Goal: Task Accomplishment & Management: Manage account settings

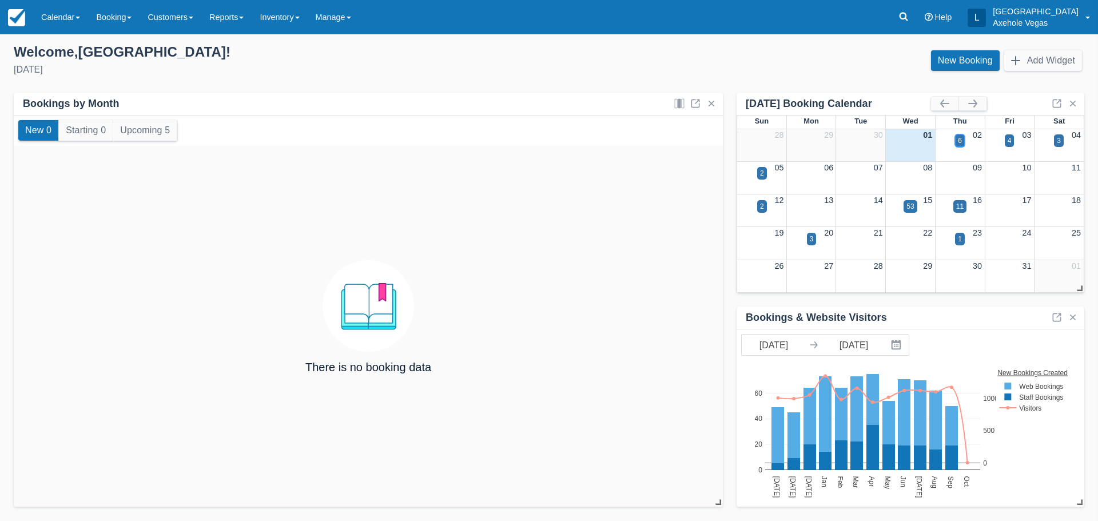
click at [956, 143] on div "6" at bounding box center [960, 140] width 10 height 13
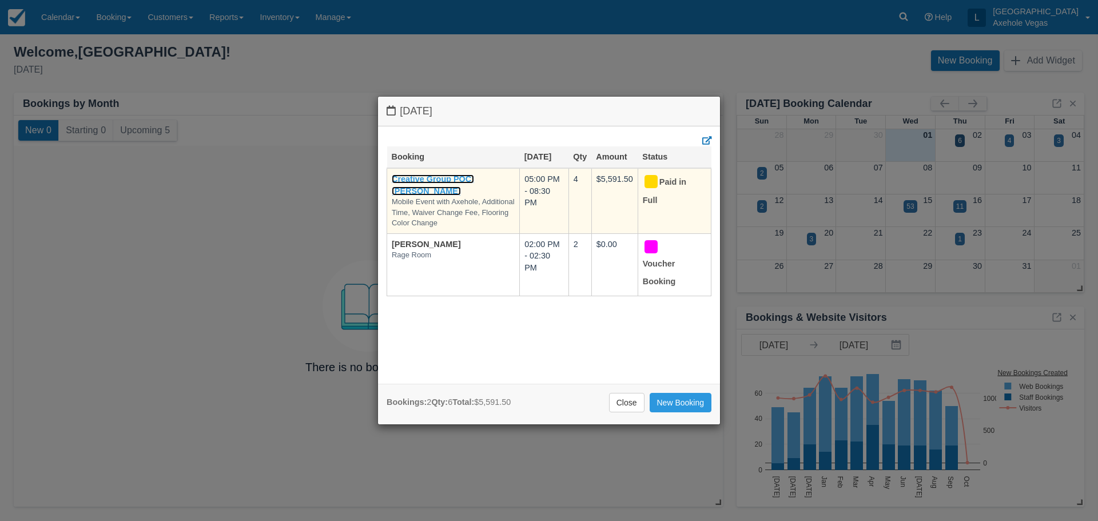
click at [447, 190] on link "Creative Group POC: [PERSON_NAME]" at bounding box center [433, 184] width 82 height 21
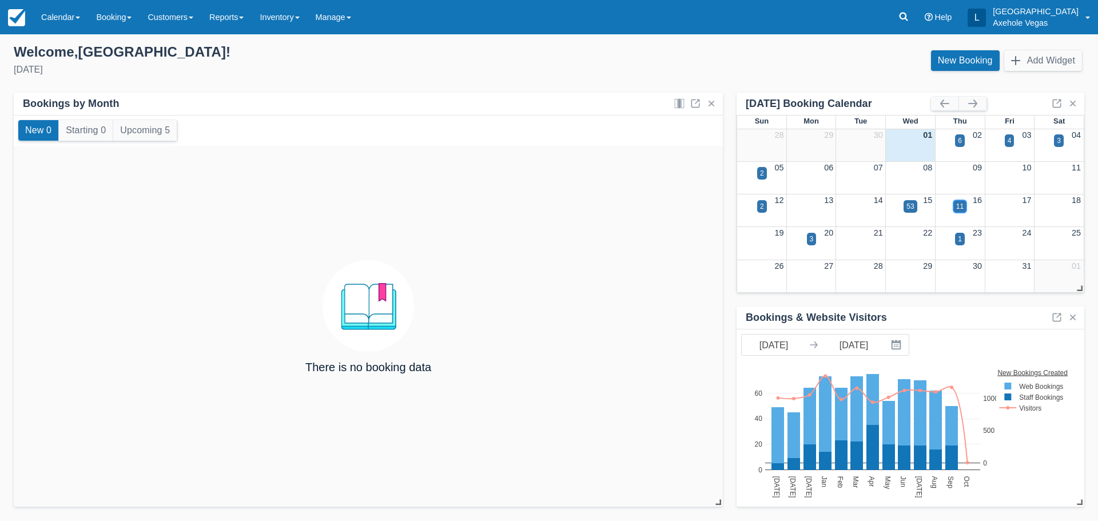
click at [964, 207] on div "11" at bounding box center [959, 206] width 13 height 13
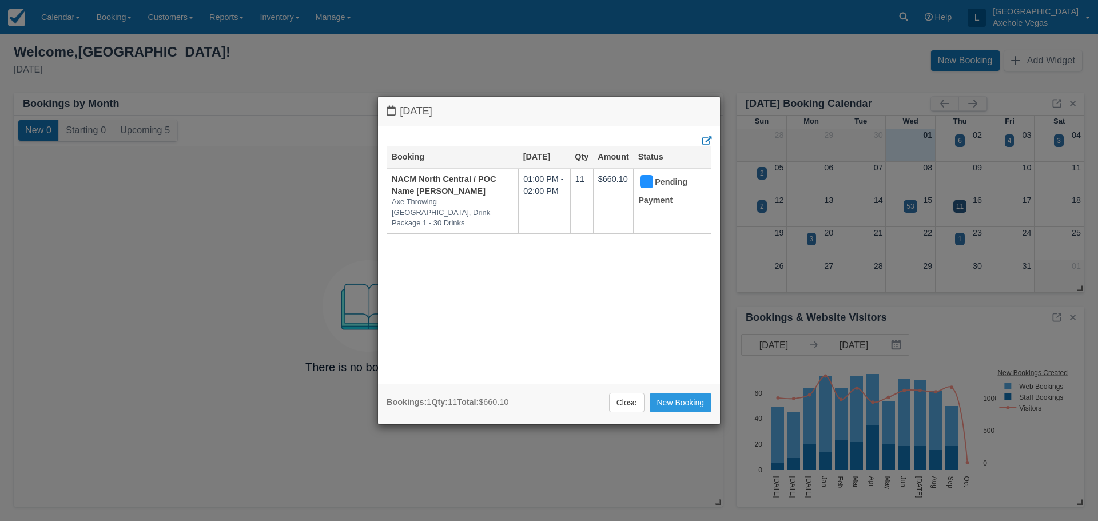
click at [594, 67] on div "Thursday October 16 2025 Booking Oct 16 Qty Amount Status NACM North Central / …" at bounding box center [549, 260] width 1098 height 521
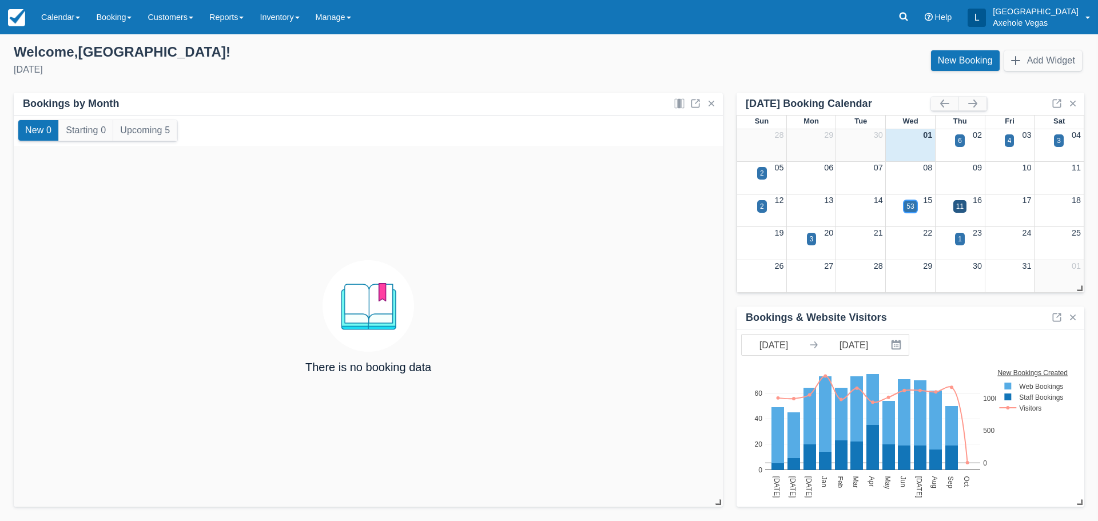
click at [911, 208] on div "53" at bounding box center [909, 206] width 7 height 10
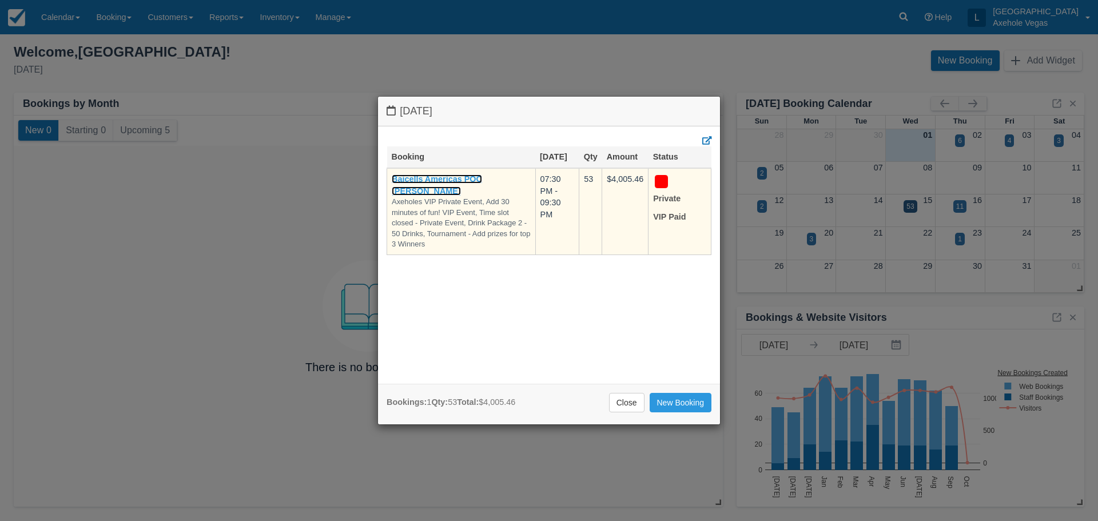
click at [457, 175] on link "Baicells Americas POC Paola Zuniga" at bounding box center [437, 184] width 90 height 21
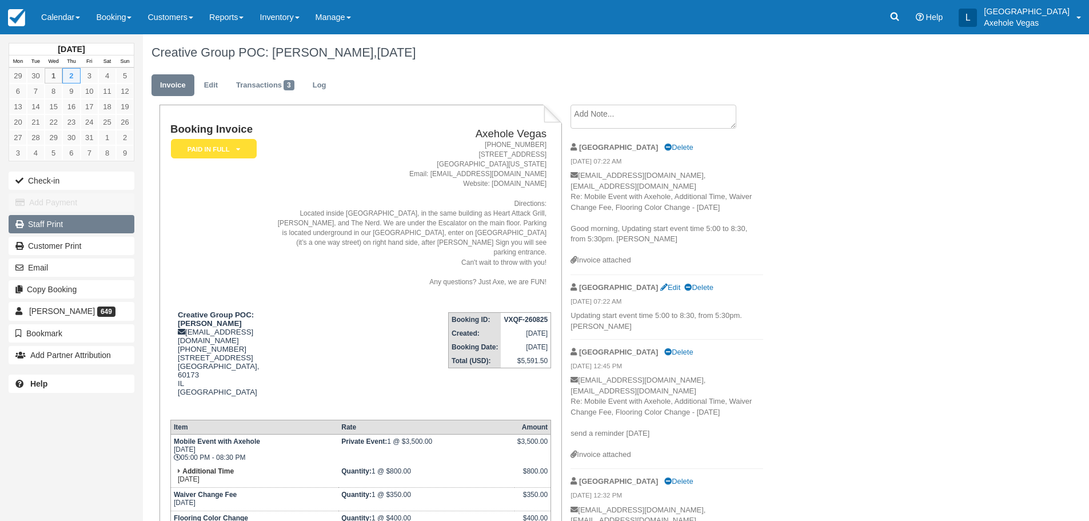
click at [62, 228] on link "Staff Print" at bounding box center [72, 224] width 126 height 18
click at [66, 21] on link "Calendar" at bounding box center [60, 17] width 55 height 34
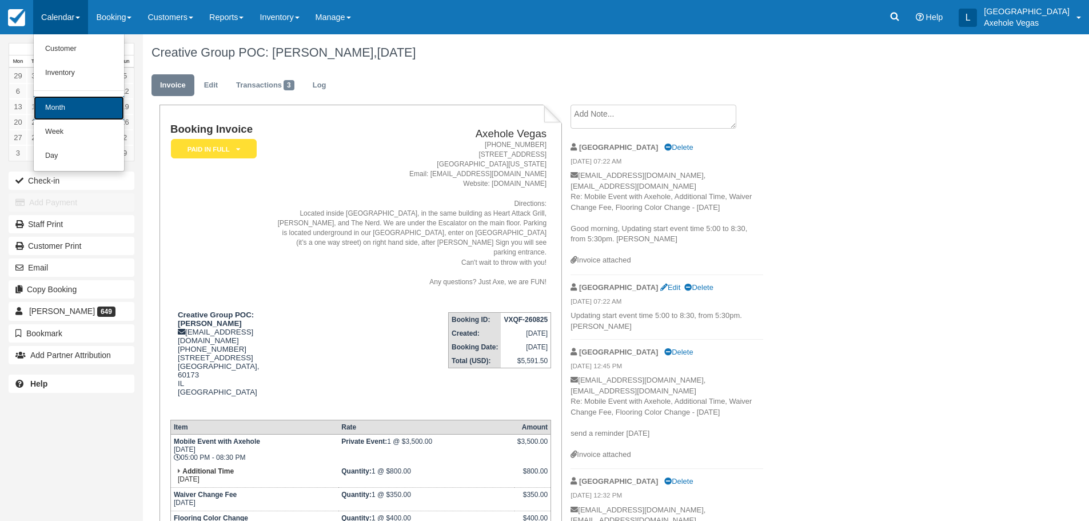
click at [73, 102] on link "Month" at bounding box center [79, 108] width 90 height 24
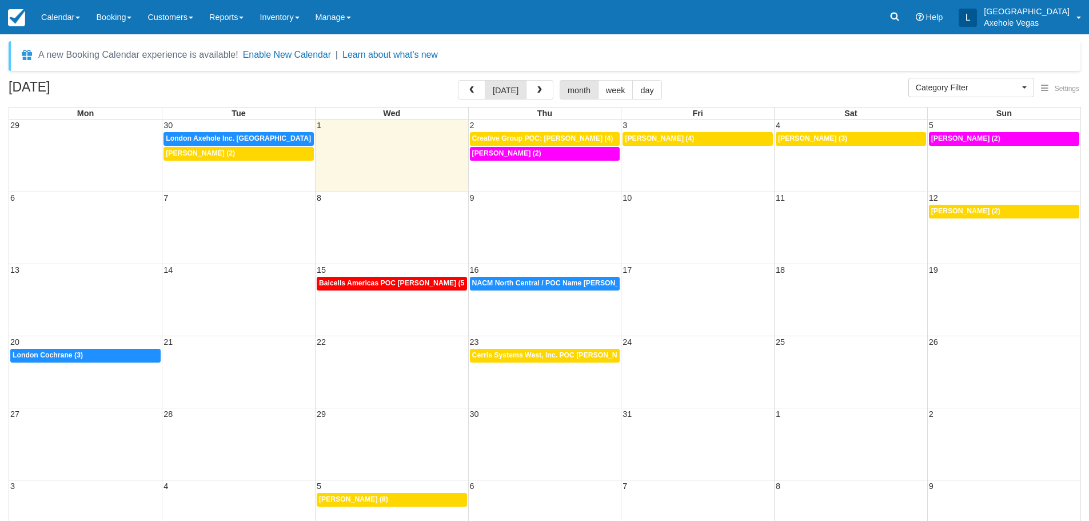
select select
click at [549, 279] on span "NACM North Central / POC Name Morgan Lenz (11)" at bounding box center [564, 283] width 185 height 8
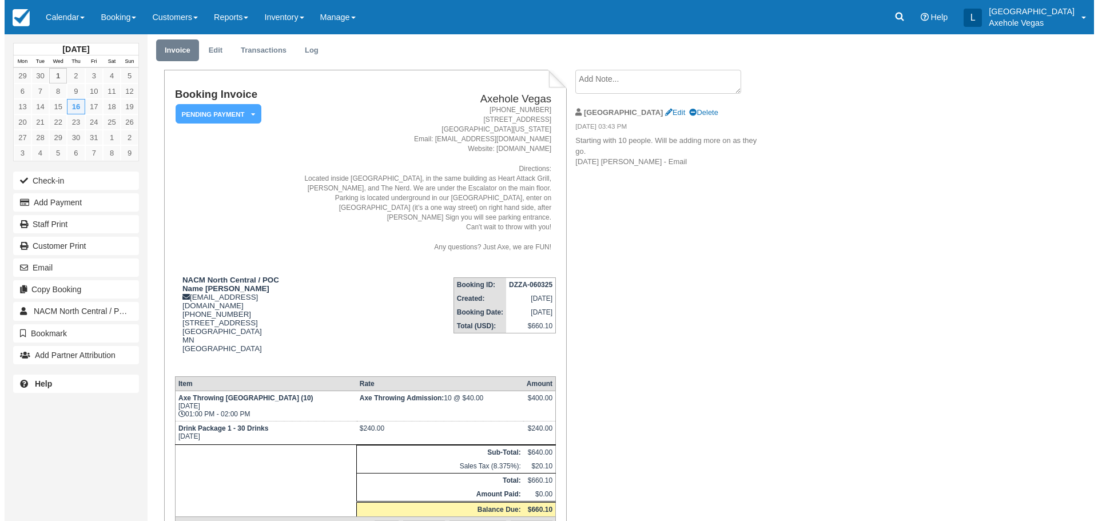
scroll to position [15, 0]
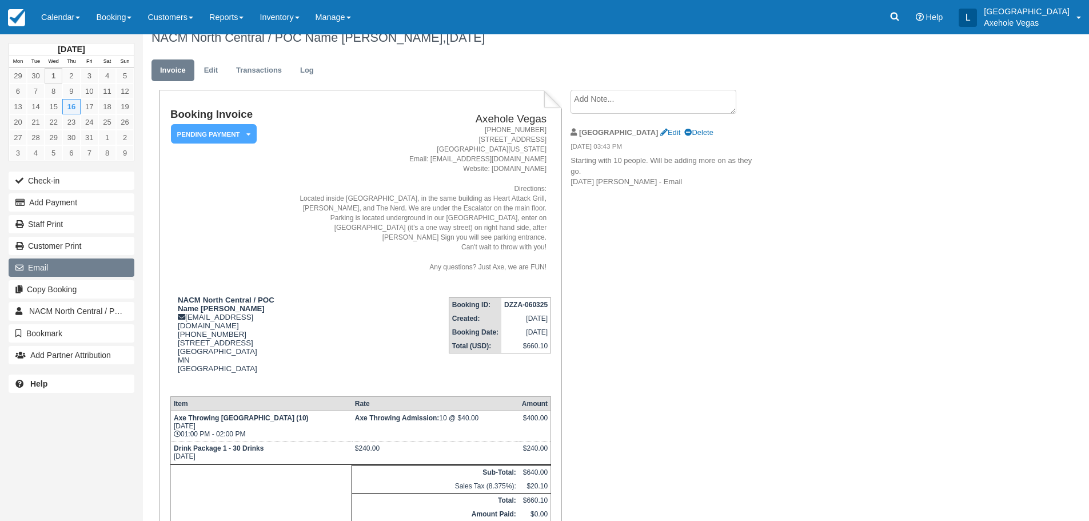
click at [77, 270] on button "Email" at bounding box center [72, 267] width 126 height 18
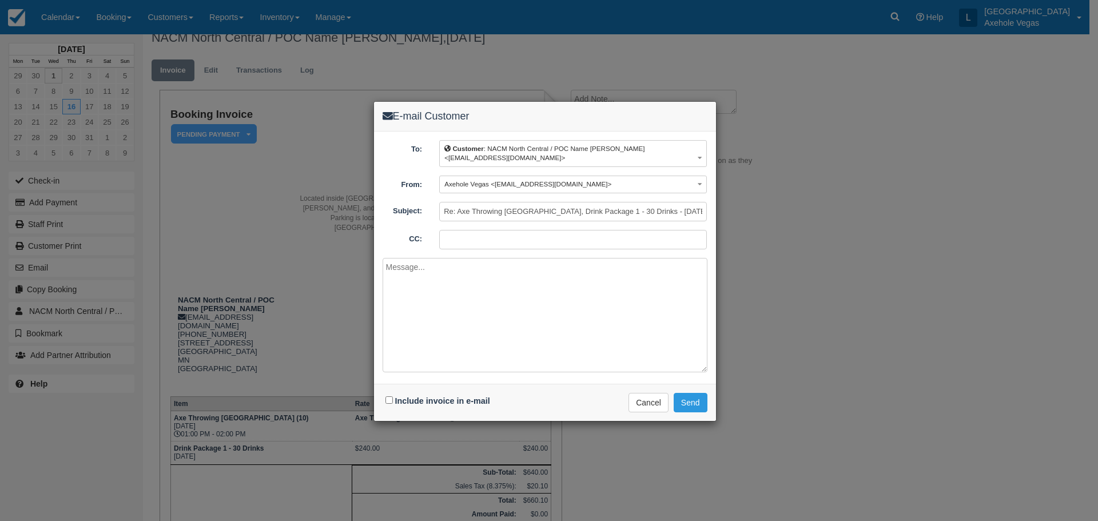
click at [476, 241] on input "CC:" at bounding box center [573, 239] width 268 height 19
type input "axeholevegas@gmail.com"
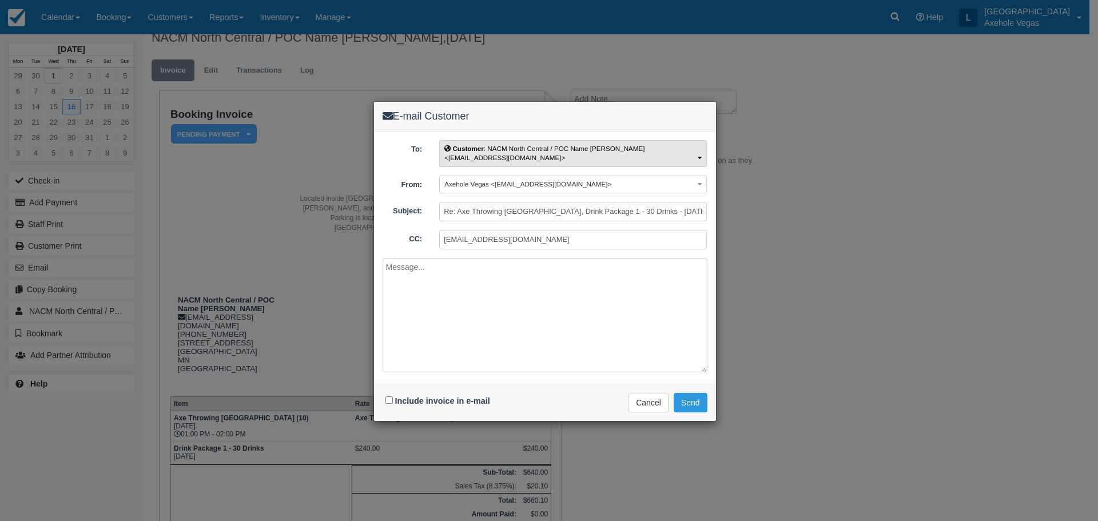
click at [517, 153] on button "Customer : NACM North Central / POC Name Morgan Lenz <mlenz@nacmnc.com>" at bounding box center [573, 153] width 268 height 27
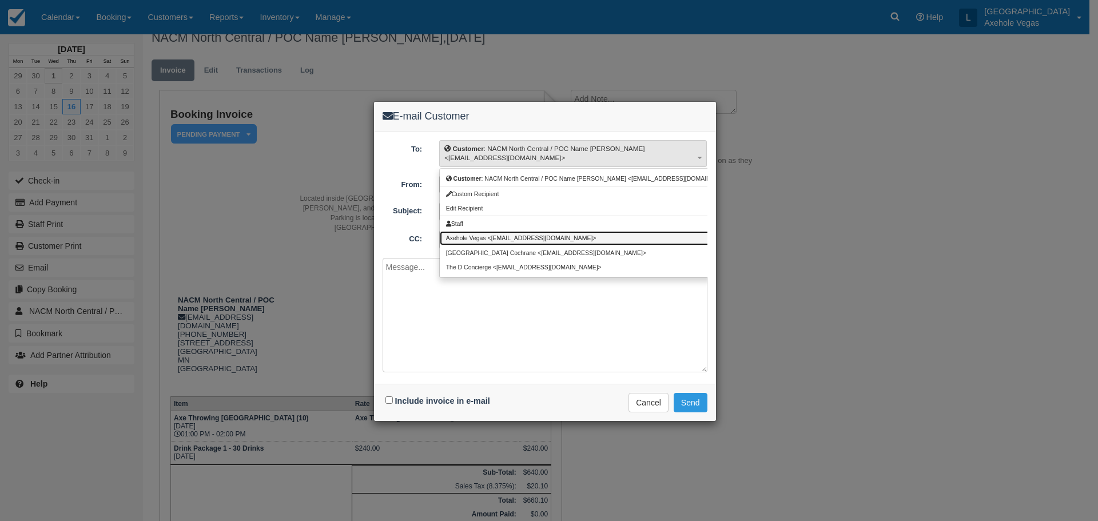
click at [500, 236] on link "Axehole Vegas <axeholevegas@gmail.com>" at bounding box center [591, 238] width 302 height 14
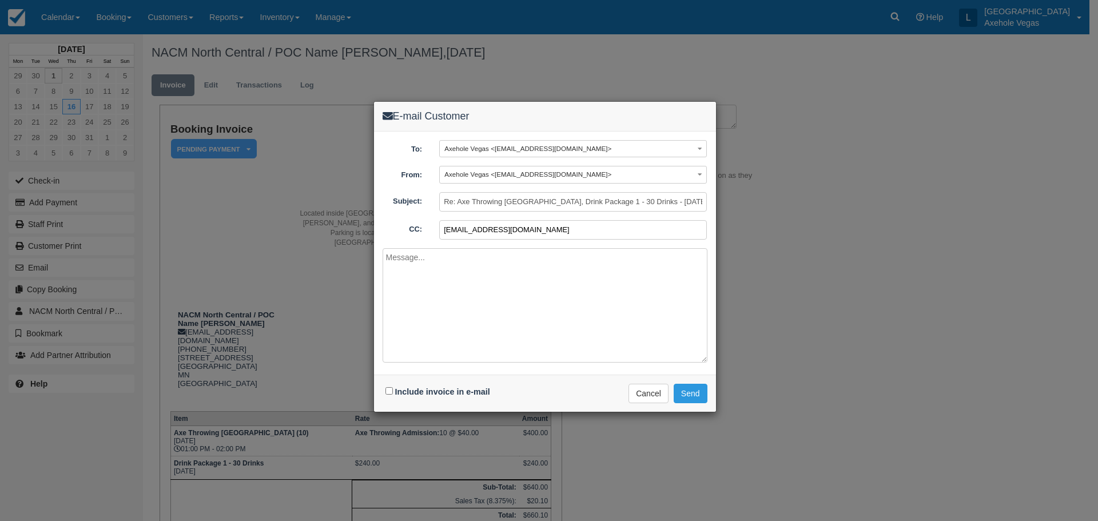
click at [568, 223] on input "axeholevegas@gmail.com" at bounding box center [573, 229] width 268 height 19
drag, startPoint x: 559, startPoint y: 236, endPoint x: 354, endPoint y: 266, distance: 206.9
click at [358, 265] on div "E-mail Customer To: Axehole Vegas <axeholevegas@gmail.com> Customer : NACM Nort…" at bounding box center [549, 260] width 1098 height 521
drag, startPoint x: 388, startPoint y: 392, endPoint x: 393, endPoint y: 381, distance: 11.5
click at [389, 389] on input "Include invoice in e-mail" at bounding box center [388, 390] width 7 height 7
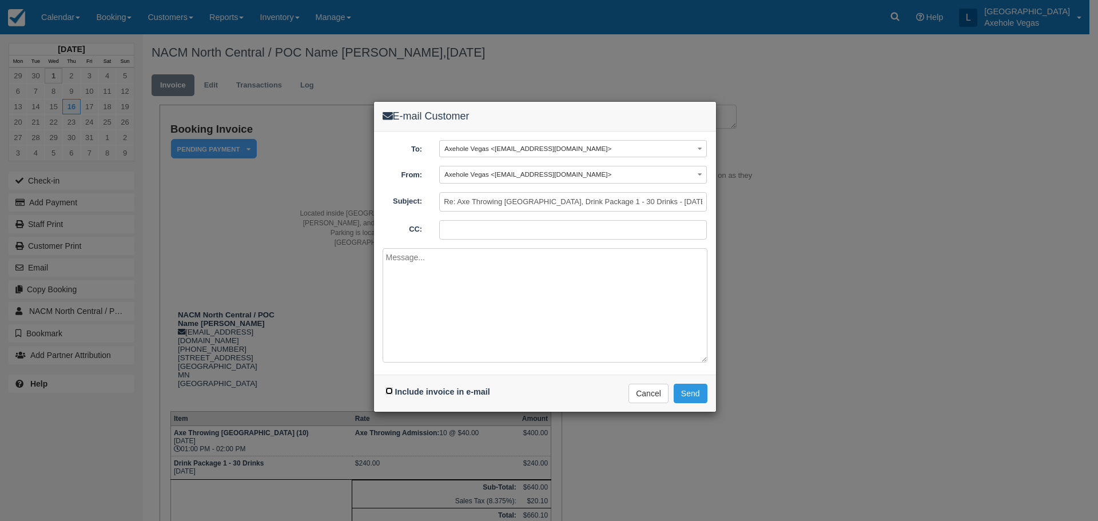
checkbox input "true"
click at [432, 282] on textarea at bounding box center [544, 305] width 325 height 114
type textarea "is thisa no-should delete it? London"
click at [679, 393] on button "Send" at bounding box center [690, 393] width 34 height 19
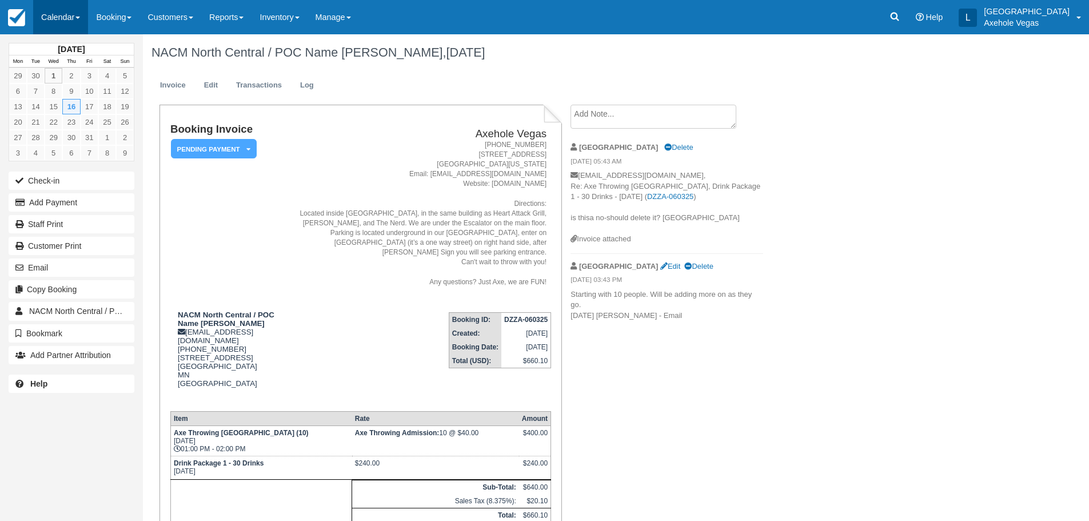
click at [73, 13] on link "Calendar" at bounding box center [60, 17] width 55 height 34
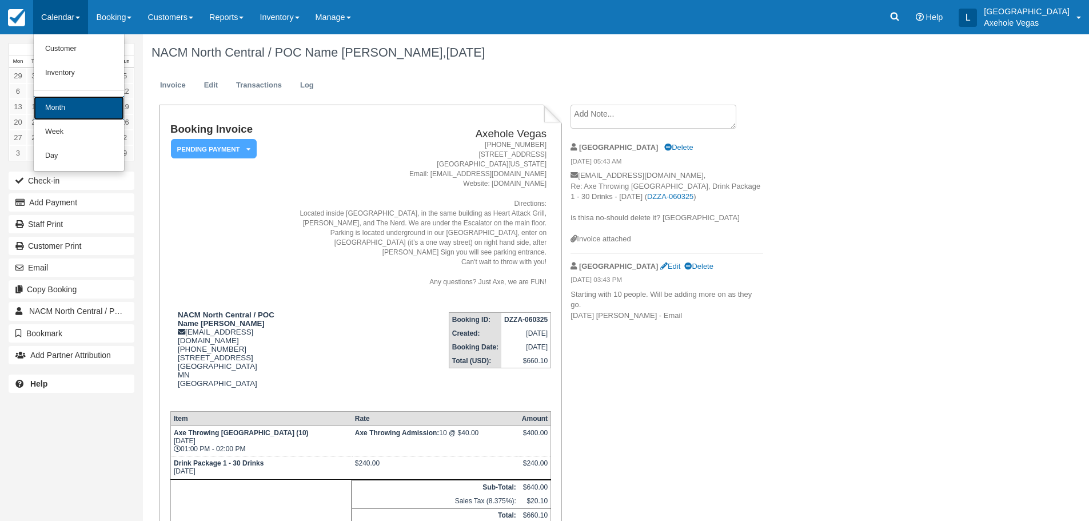
click at [74, 107] on link "Month" at bounding box center [79, 108] width 90 height 24
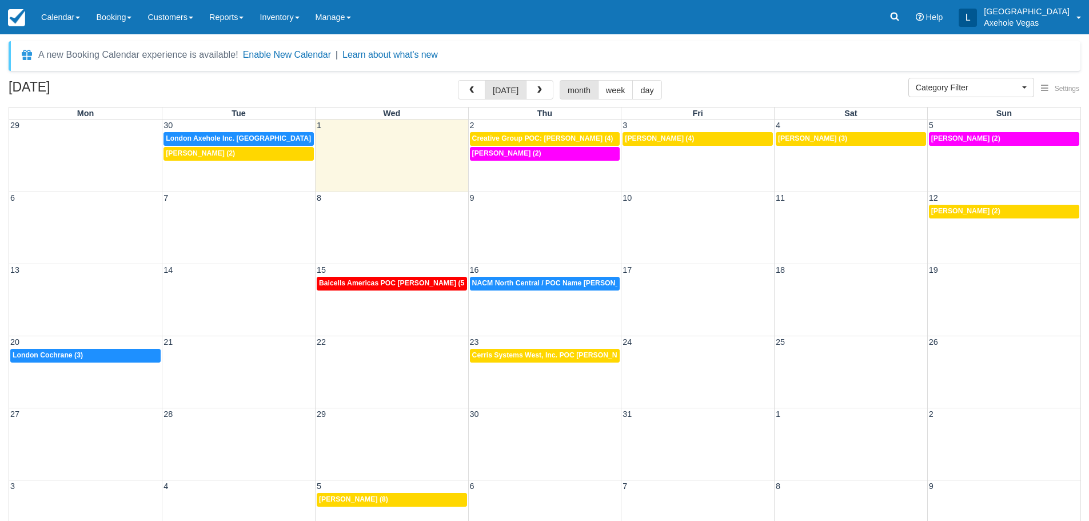
select select
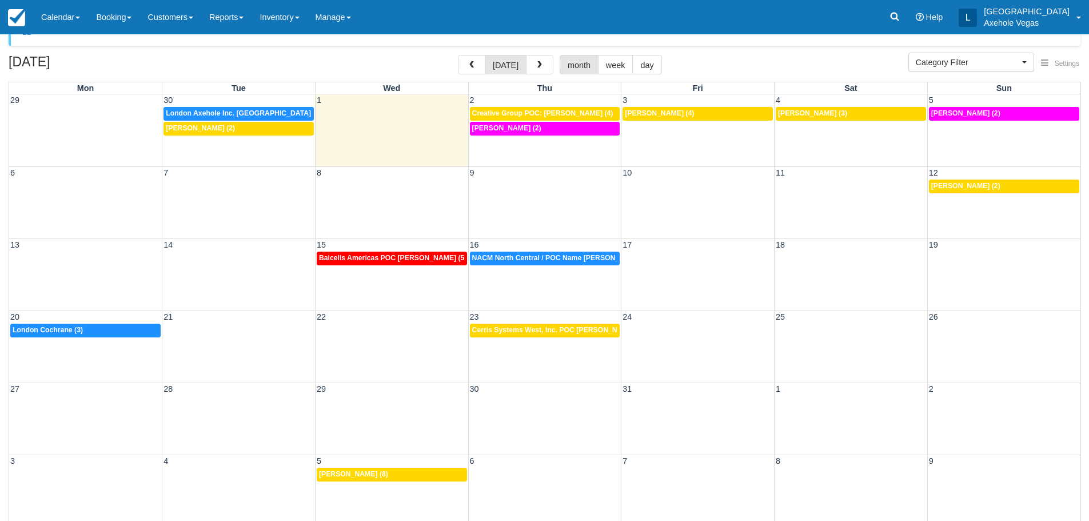
scroll to position [37, 0]
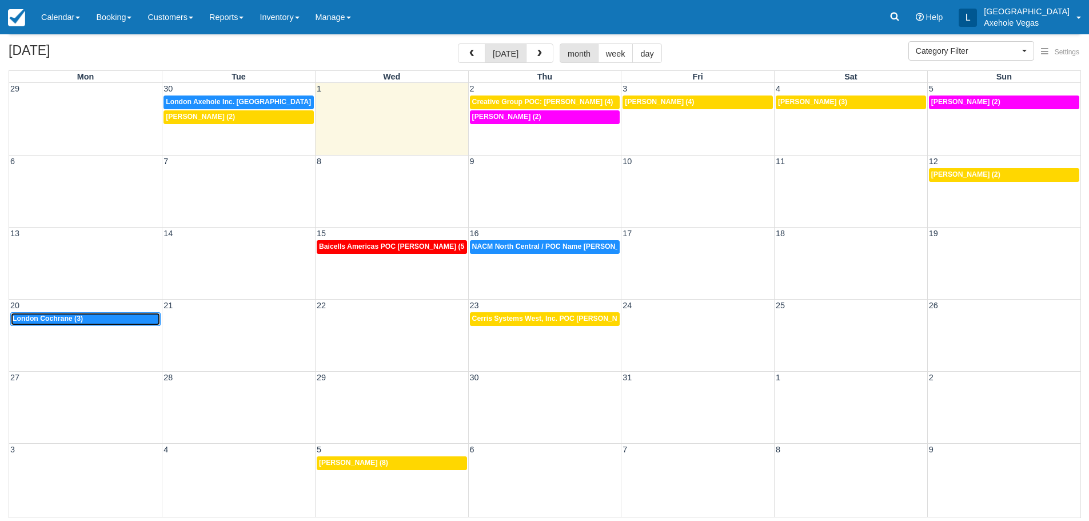
click at [94, 317] on div "10:30a London Cochrane (3)" at bounding box center [86, 318] width 146 height 9
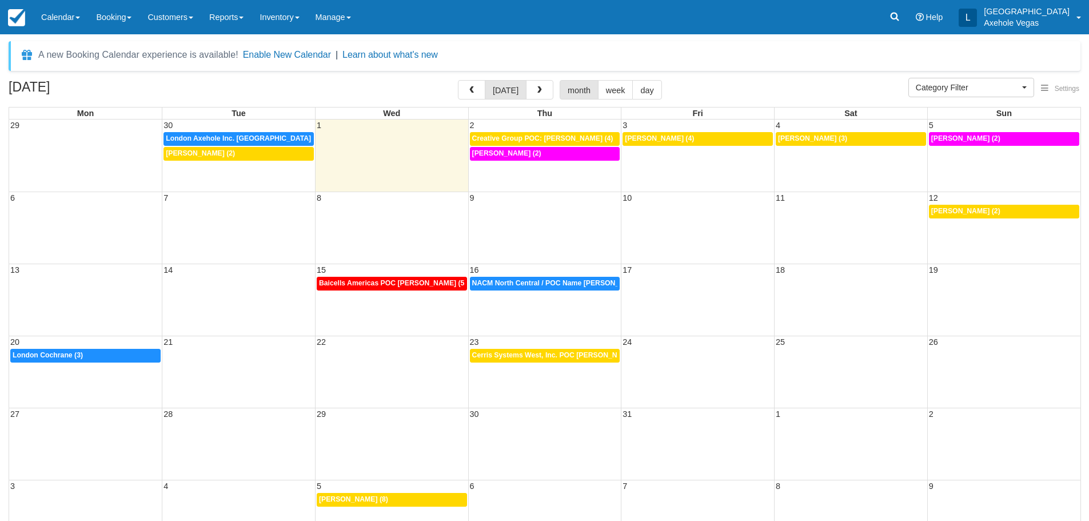
select select
click at [525, 280] on span "NACM North Central / POC Name [PERSON_NAME] (11)" at bounding box center [564, 283] width 185 height 8
select select
click at [510, 356] on span "Cerris Systems West, Inc. POC Tara Ditullio (1)" at bounding box center [559, 355] width 174 height 8
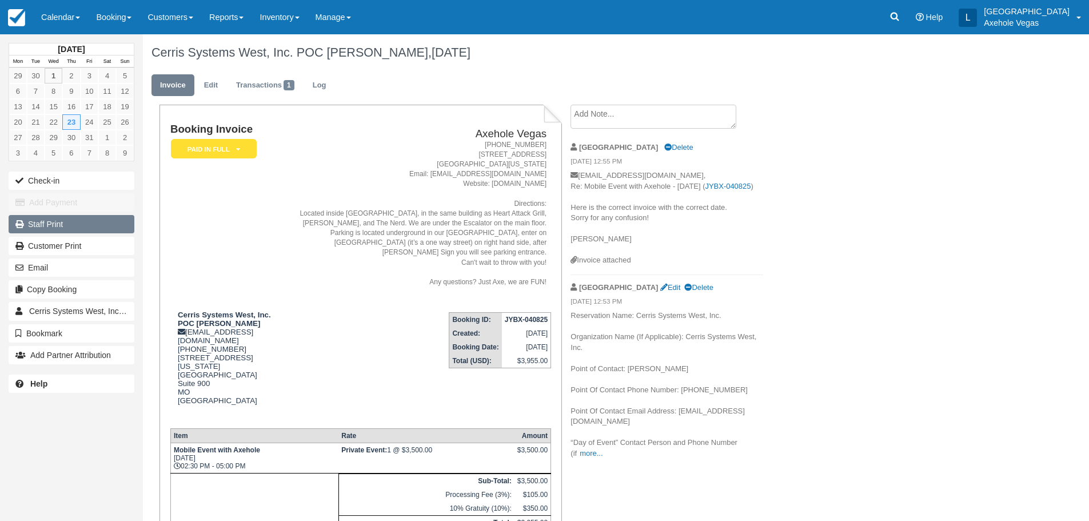
click at [91, 226] on link "Staff Print" at bounding box center [72, 224] width 126 height 18
